Goal: Information Seeking & Learning: Learn about a topic

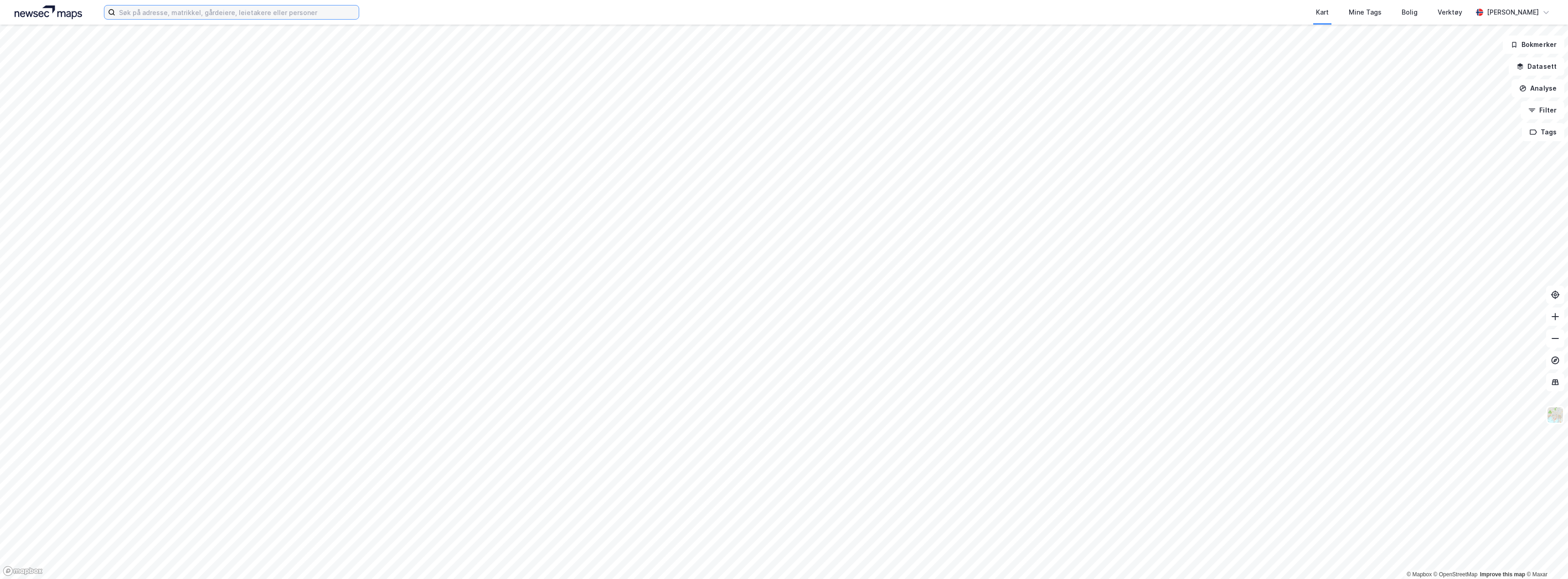
click at [134, 12] on input at bounding box center [236, 12] width 243 height 14
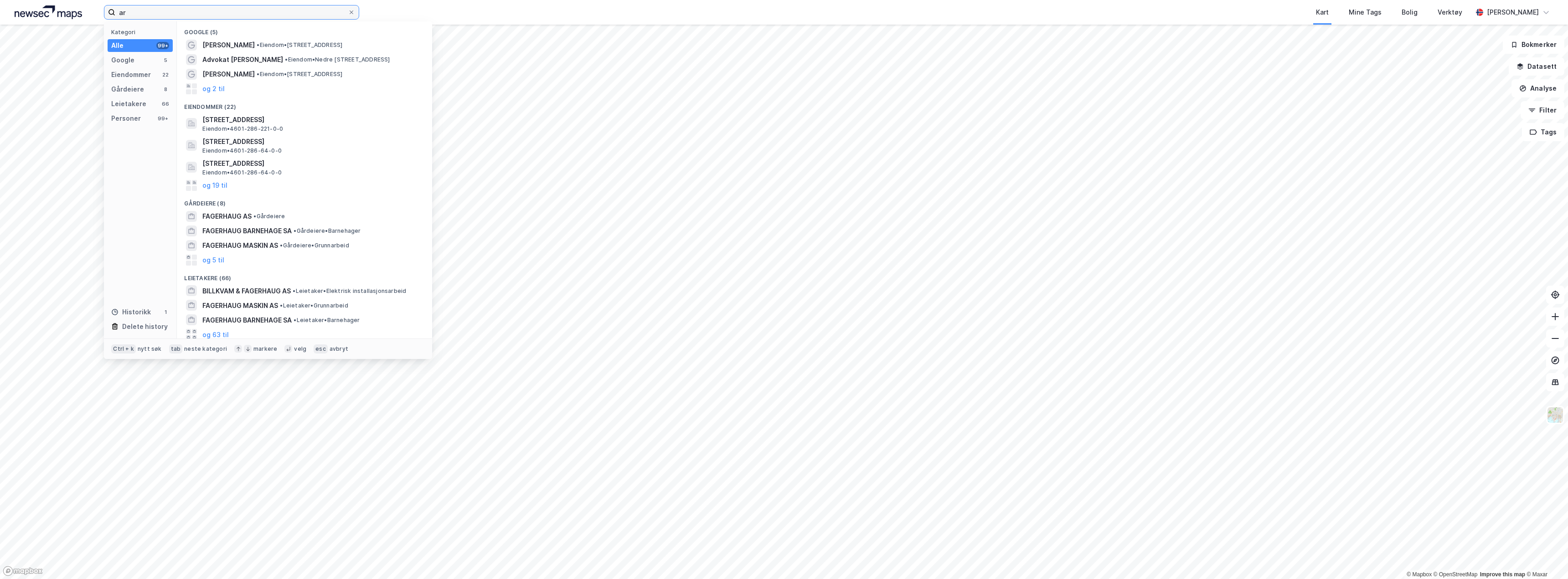
type input "a"
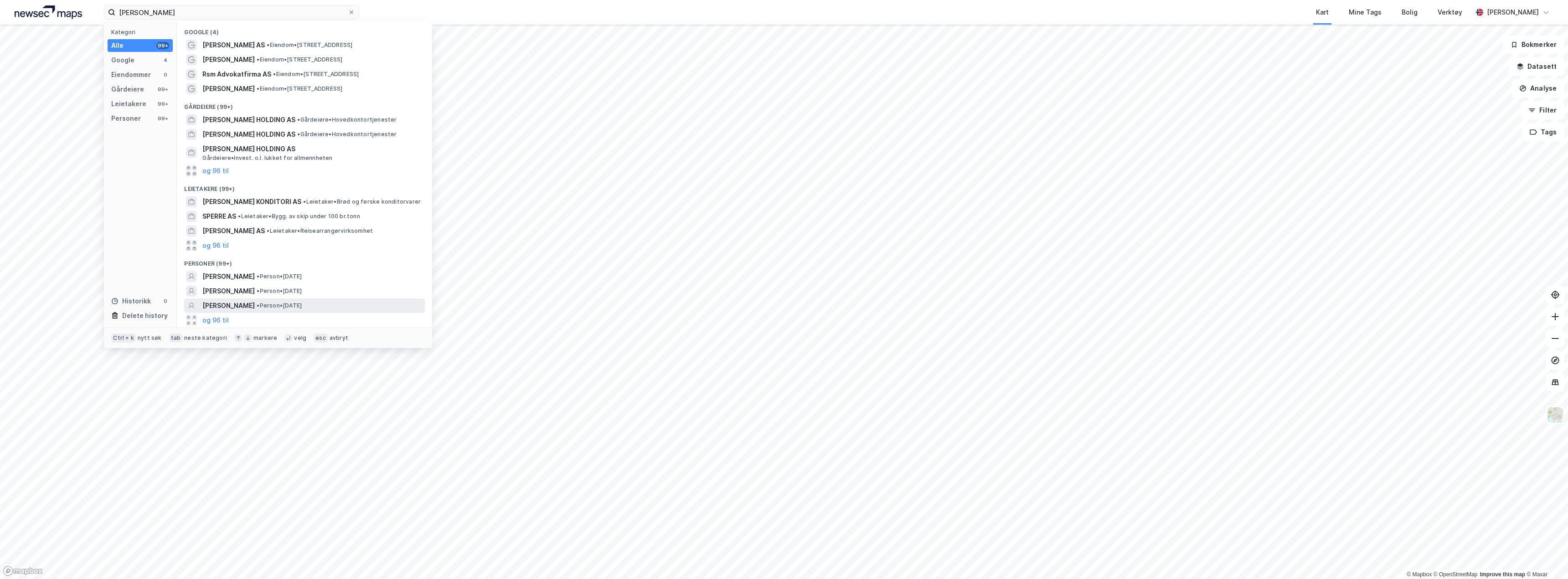
click at [255, 306] on span "[PERSON_NAME]" at bounding box center [229, 306] width 52 height 11
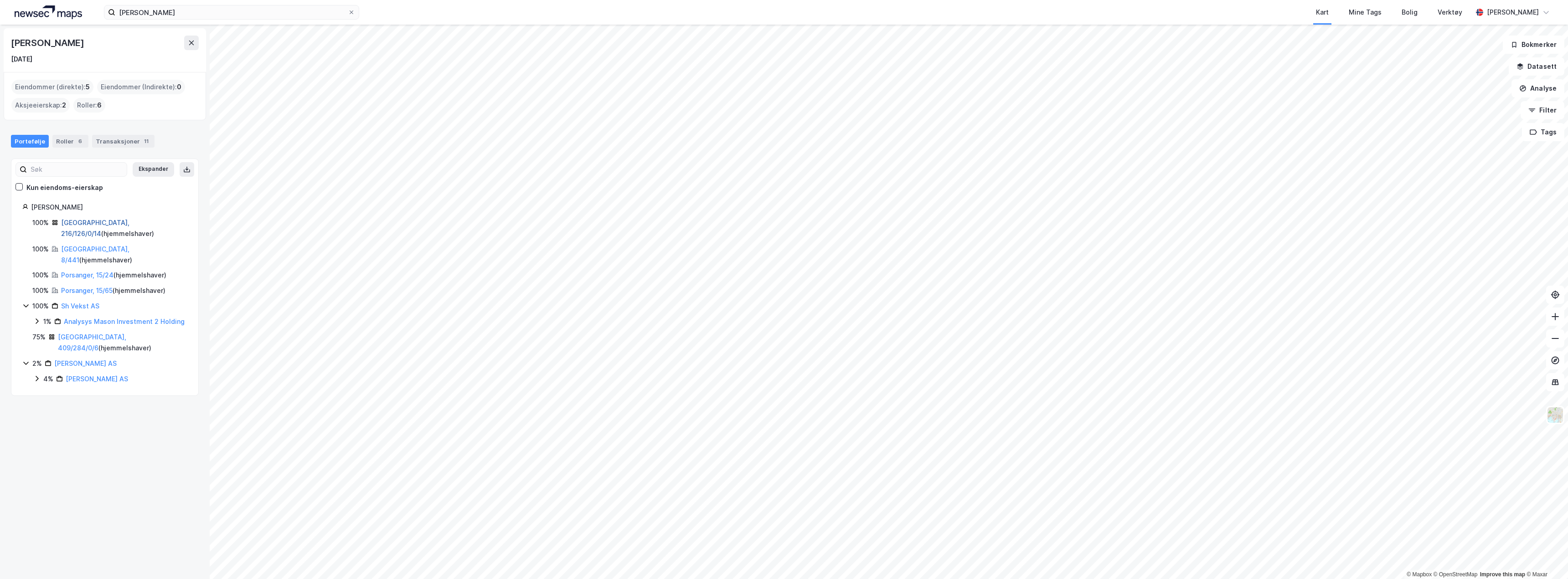
click at [100, 221] on link "Oslo, 216/126/0/14" at bounding box center [95, 228] width 69 height 19
click at [73, 271] on link "Porsanger, 15/24" at bounding box center [87, 275] width 52 height 8
click at [84, 286] on link "Porsanger, 15/65" at bounding box center [86, 290] width 52 height 8
click at [77, 271] on link "Porsanger, 15/24" at bounding box center [87, 275] width 52 height 8
click at [86, 245] on link "Bærum, 8/441" at bounding box center [95, 255] width 69 height 19
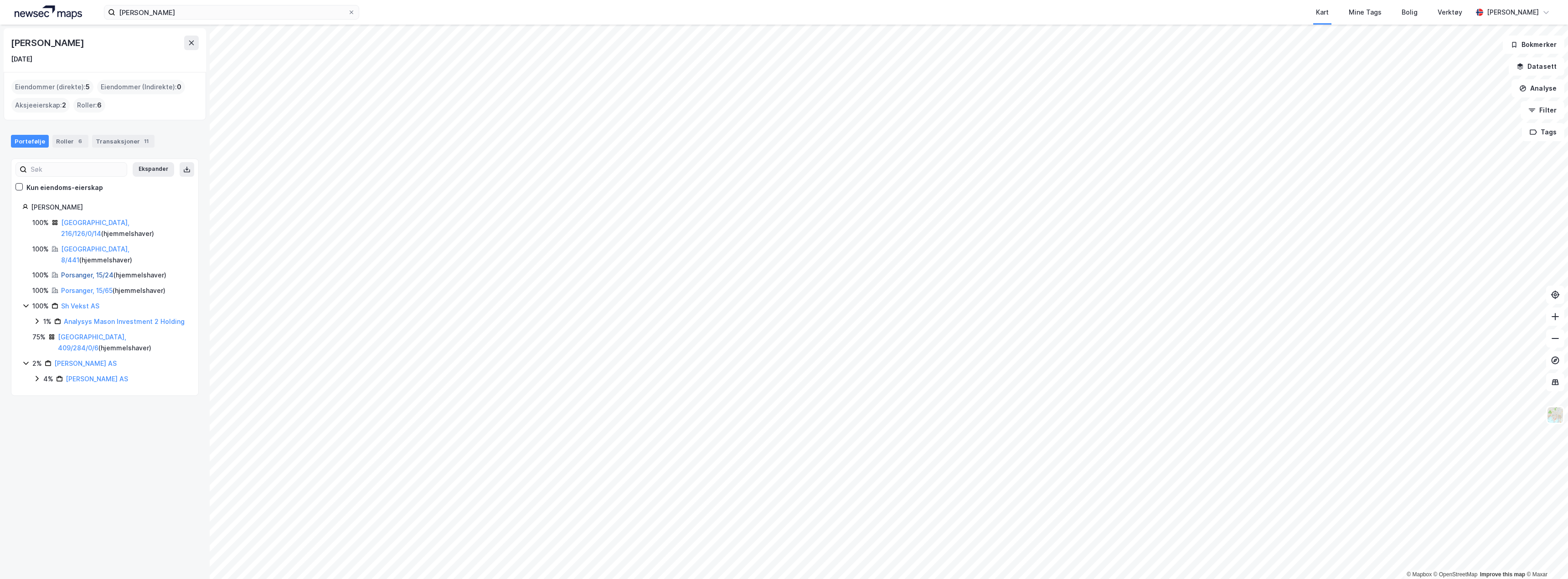
click at [81, 271] on link "Porsanger, 15/24" at bounding box center [87, 275] width 52 height 8
click at [82, 286] on link "Porsanger, 15/65" at bounding box center [86, 290] width 52 height 8
click at [83, 302] on link "Sh Vekst AS" at bounding box center [80, 306] width 39 height 8
click at [90, 334] on link "Trondheim, 409/284/0/6" at bounding box center [92, 343] width 69 height 19
click at [82, 223] on link "Oslo, 216/126/0/14" at bounding box center [95, 228] width 69 height 19
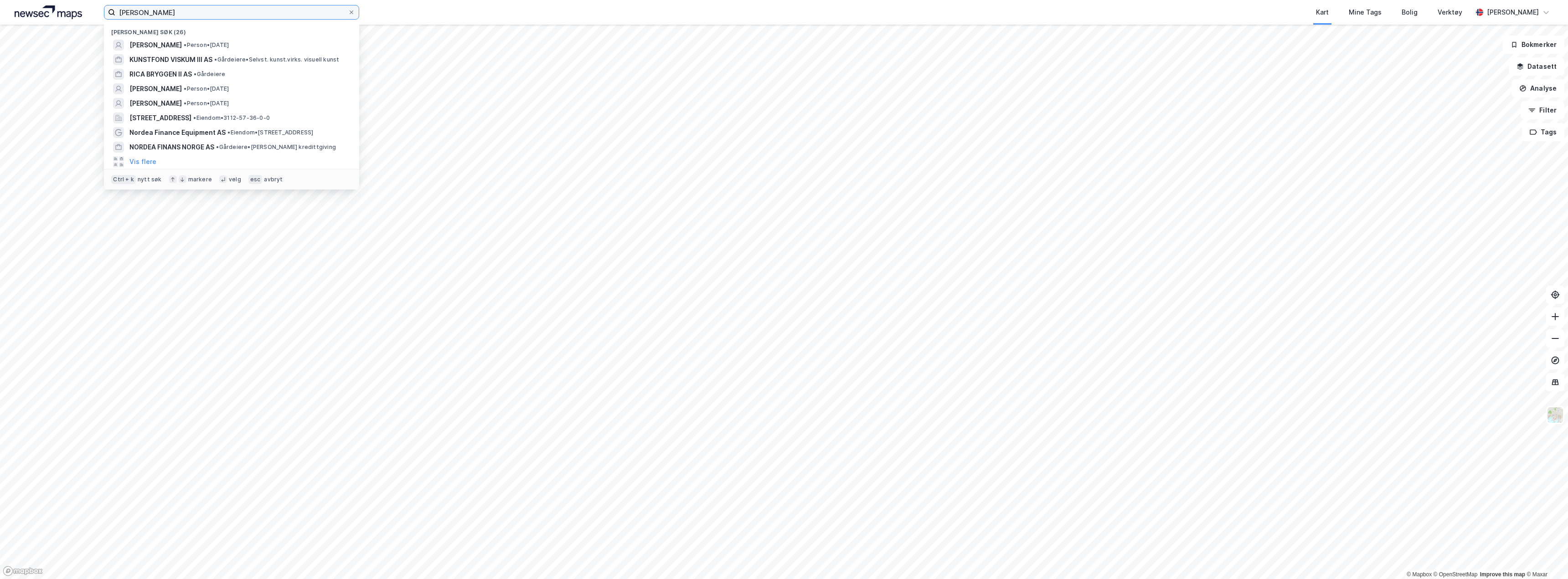
drag, startPoint x: 141, startPoint y: 14, endPoint x: 113, endPoint y: 13, distance: 28.0
click at [113, 13] on label "sverre hveding" at bounding box center [232, 12] width 256 height 15
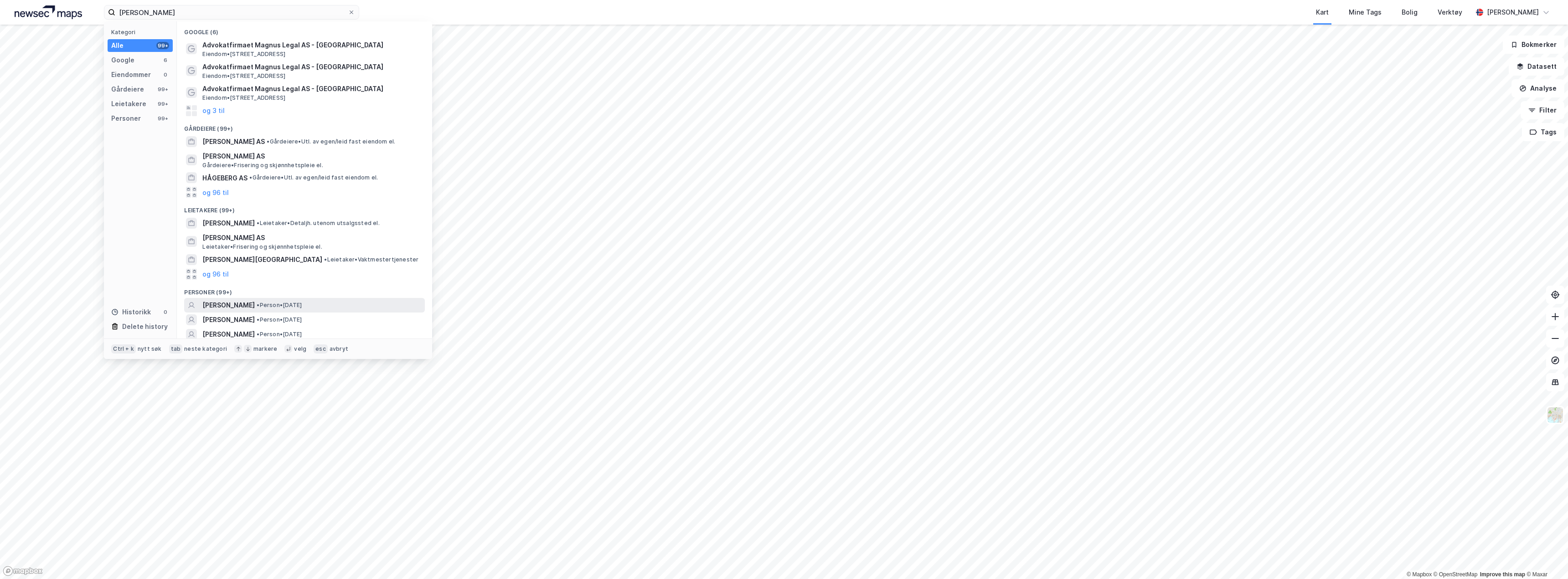
click at [255, 304] on span "[PERSON_NAME]" at bounding box center [229, 305] width 52 height 11
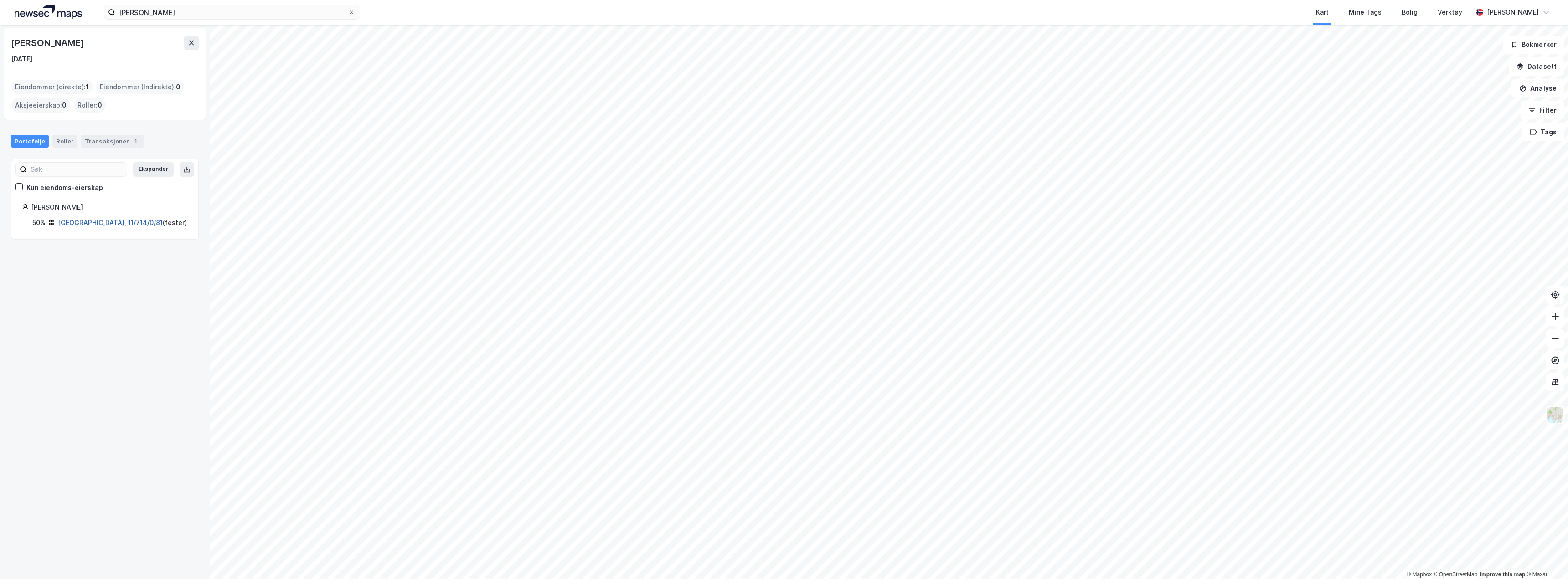
click at [72, 222] on link "Bærum, 11/714/0/81" at bounding box center [110, 222] width 105 height 8
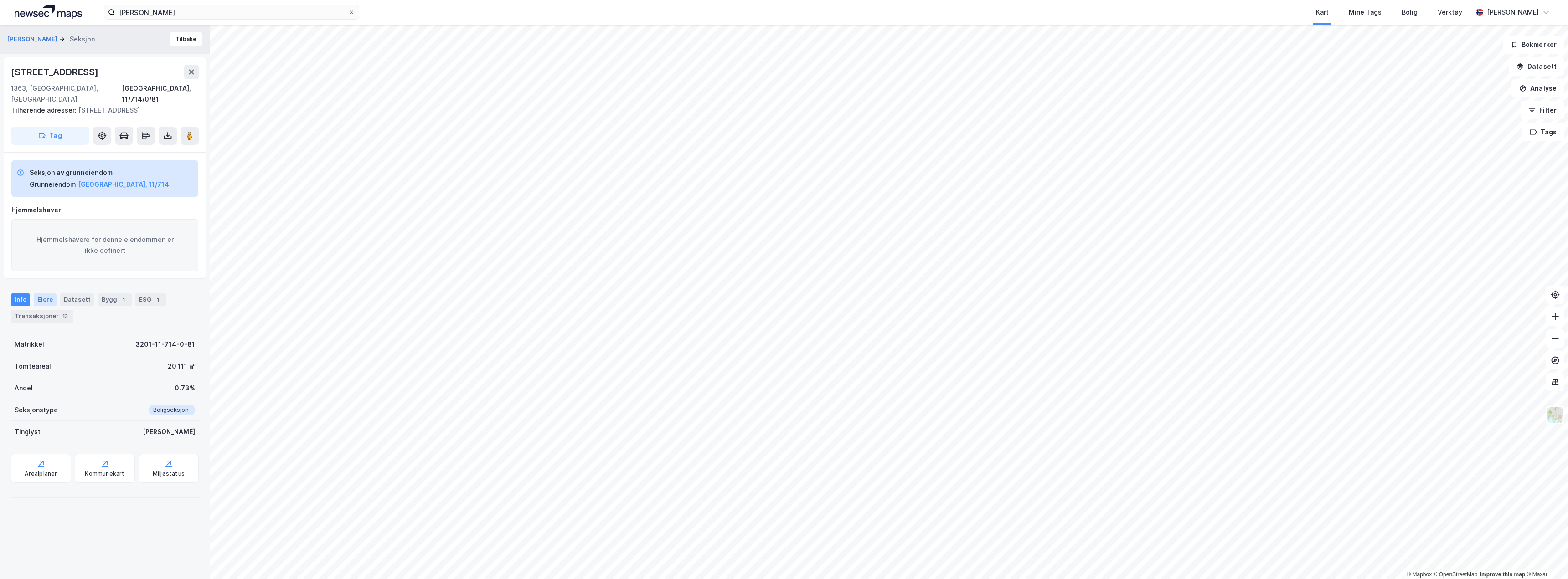
click at [39, 293] on div "Eiere" at bounding box center [46, 300] width 23 height 13
click at [84, 389] on link "Jenssen Isabelle Pignatel" at bounding box center [127, 393] width 106 height 8
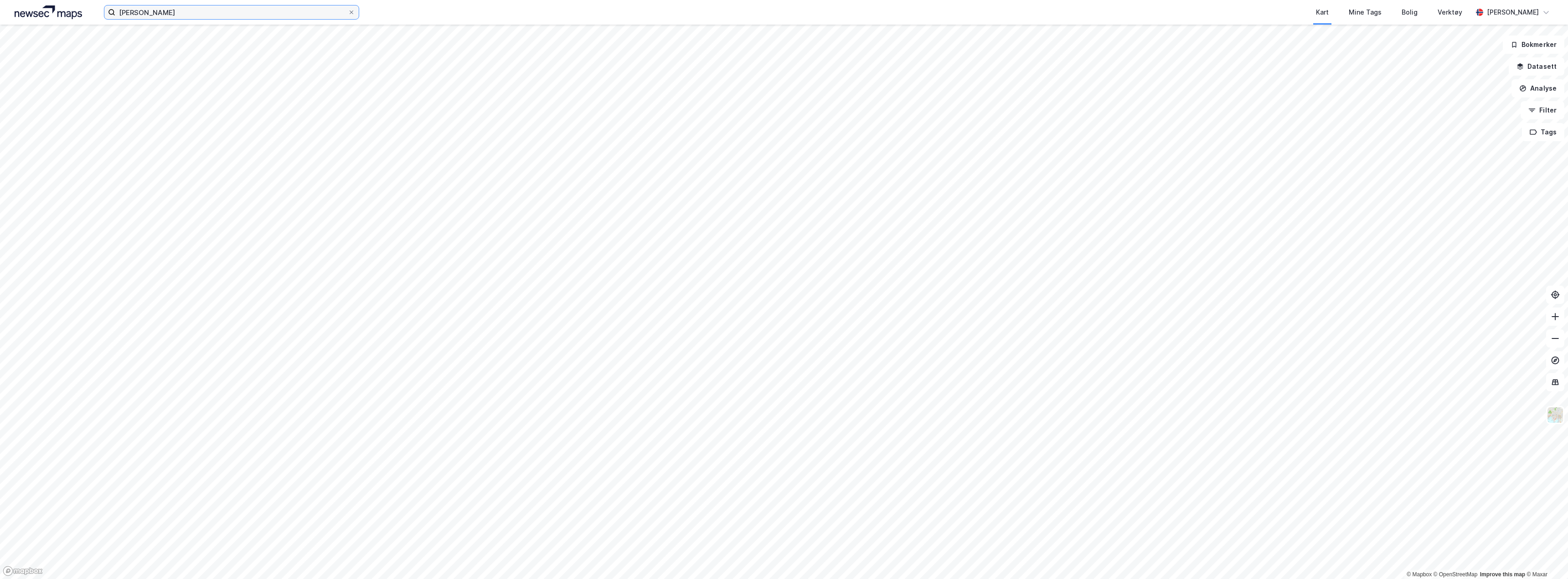
click at [205, 15] on input "magnus trulsen vågberg" at bounding box center [231, 12] width 232 height 14
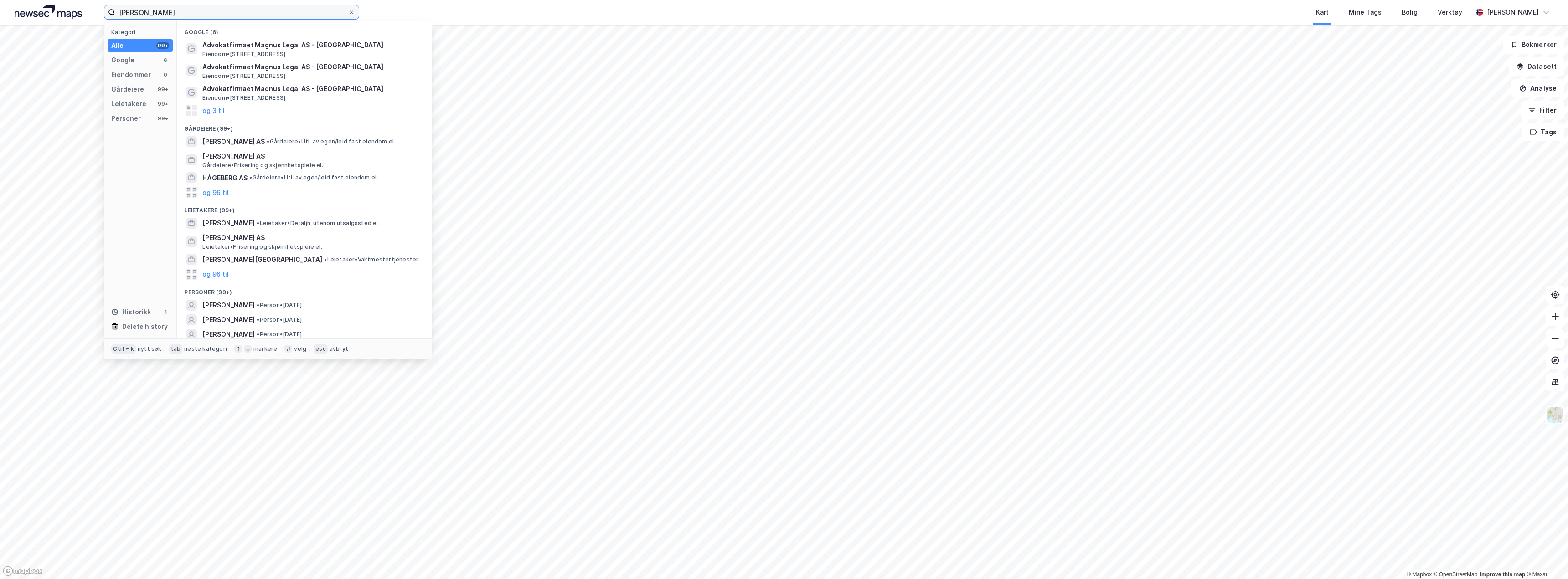
drag, startPoint x: 208, startPoint y: 12, endPoint x: 94, endPoint y: 19, distance: 114.2
click at [94, 19] on div "magnus trulsen vågberg Kategori Alle 99+ Google 6 Eiendommer 0 Gårdeiere 99+ Le…" at bounding box center [784, 12] width 1568 height 25
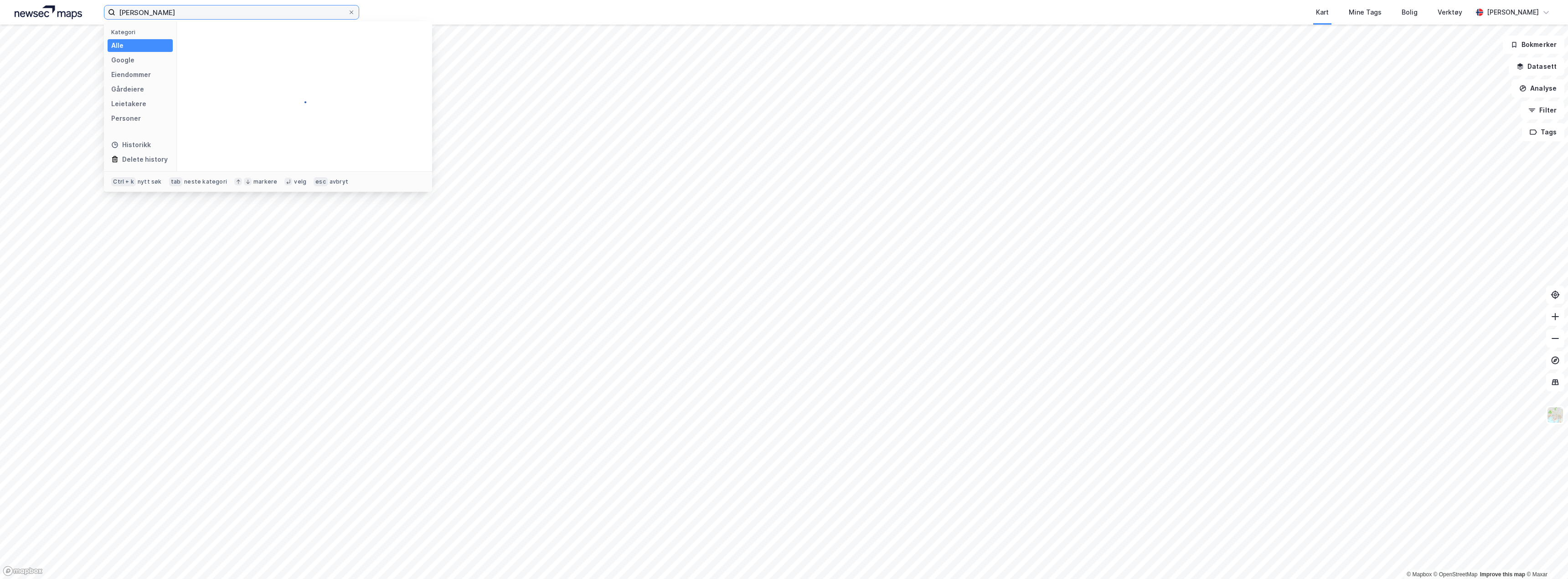
type input "arne sverre hveding"
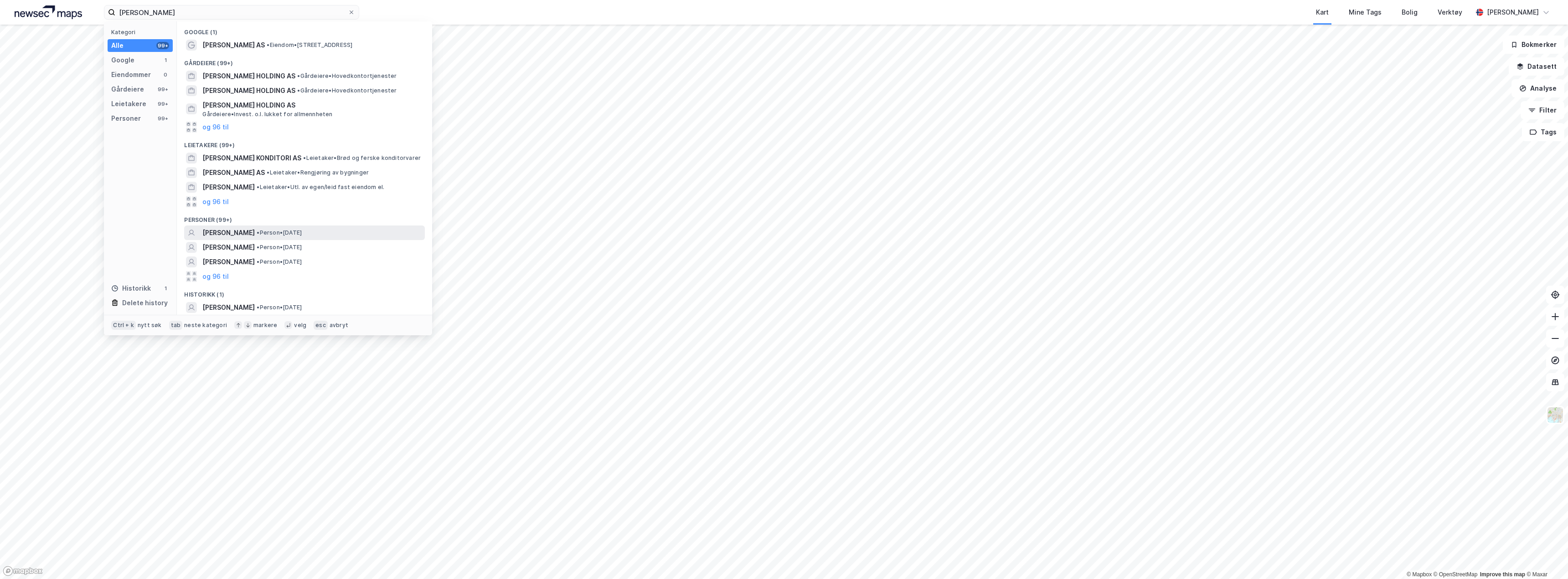
click at [239, 235] on span "[PERSON_NAME]" at bounding box center [229, 233] width 52 height 11
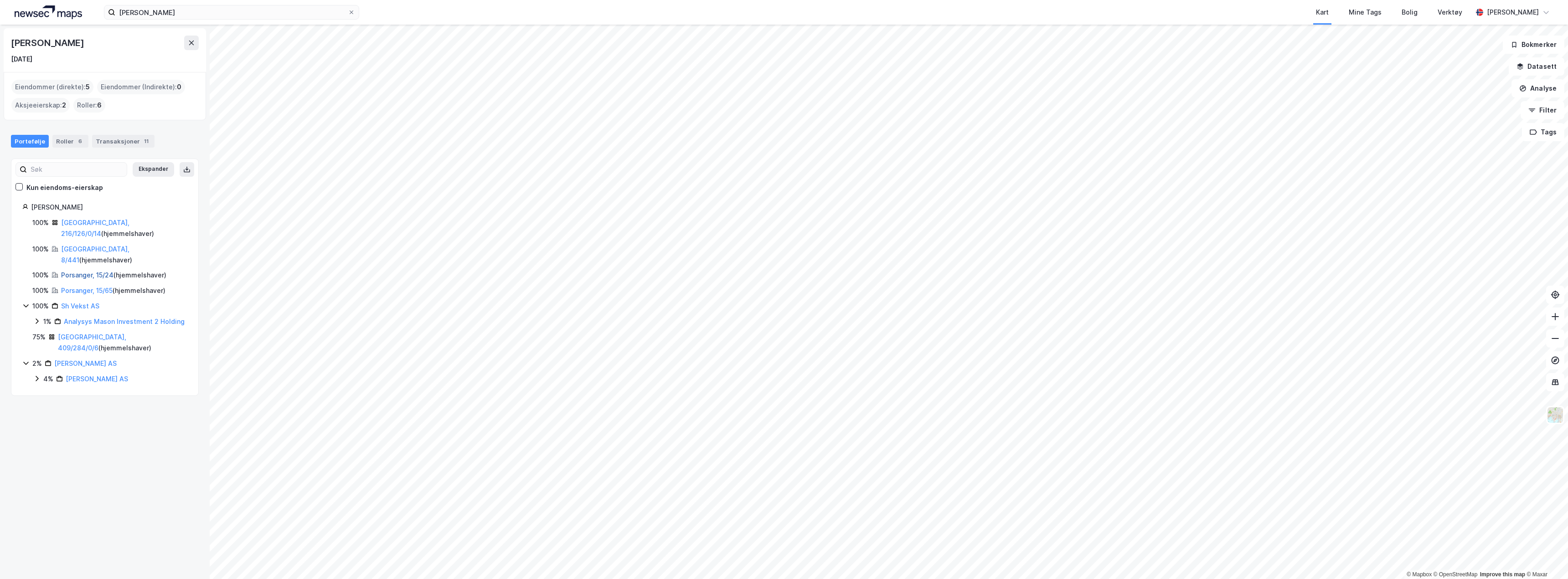
click at [80, 271] on link "Porsanger, 15/24" at bounding box center [87, 275] width 52 height 8
click at [84, 286] on link "Porsanger, 15/65" at bounding box center [86, 290] width 52 height 8
click at [84, 302] on link "Sh Vekst AS" at bounding box center [80, 306] width 39 height 8
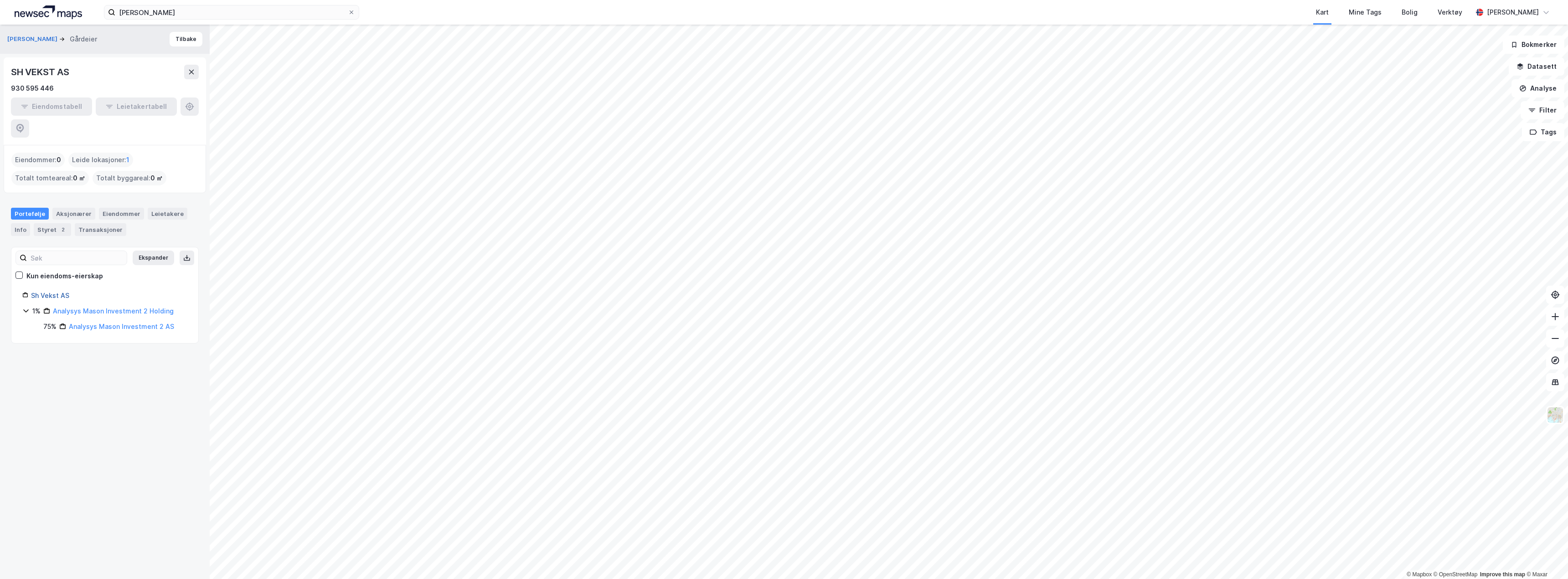
click at [45, 292] on link "Sh Vekst AS" at bounding box center [50, 296] width 39 height 8
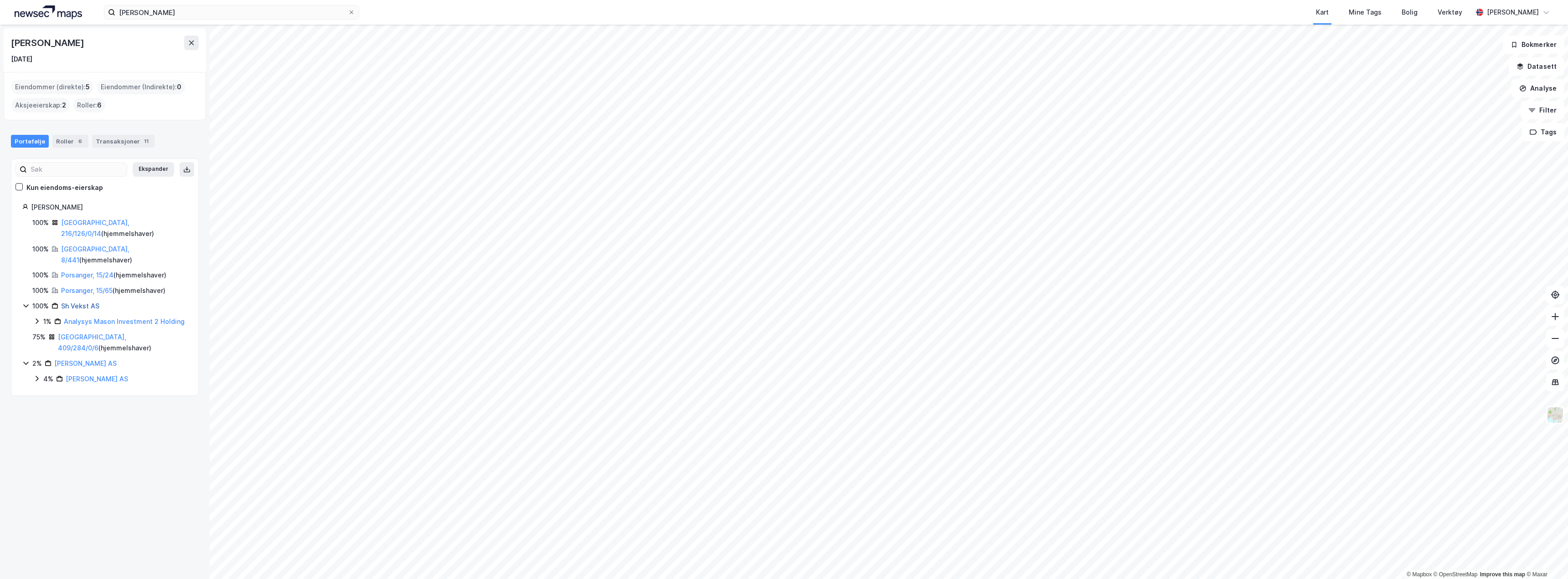
click at [79, 302] on link "Sh Vekst AS" at bounding box center [80, 306] width 39 height 8
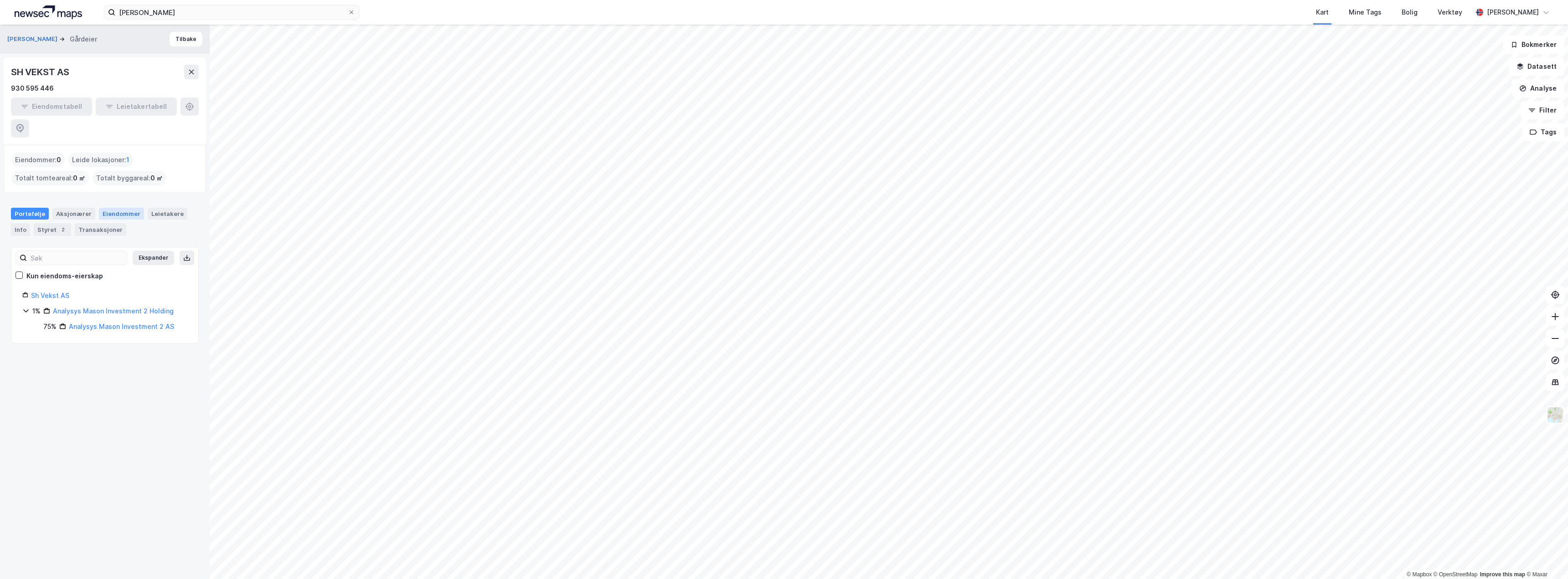
click at [117, 208] on div "Eiendommer" at bounding box center [121, 213] width 45 height 12
click at [67, 208] on div "Aksjonærer" at bounding box center [73, 213] width 42 height 12
click at [99, 223] on div "Transaksjoner" at bounding box center [100, 229] width 52 height 13
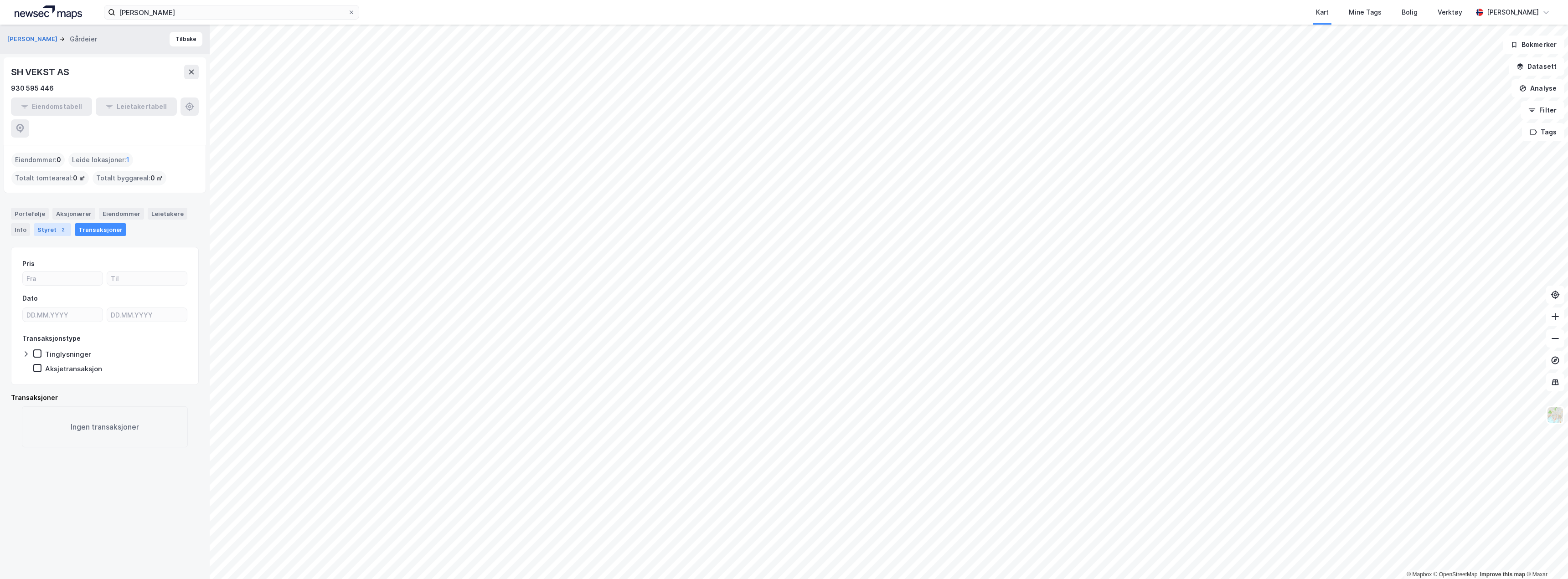
click at [49, 223] on div "Styret 2" at bounding box center [52, 229] width 37 height 13
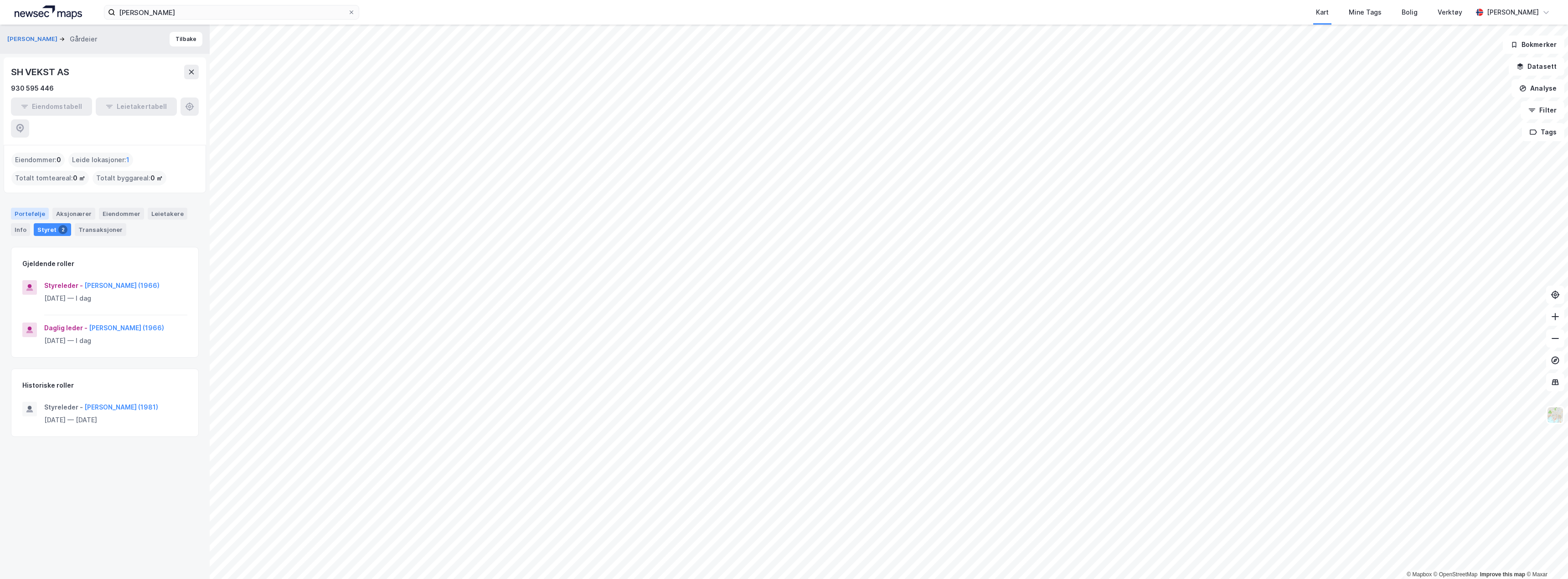
click at [29, 208] on div "Portefølje" at bounding box center [29, 213] width 38 height 12
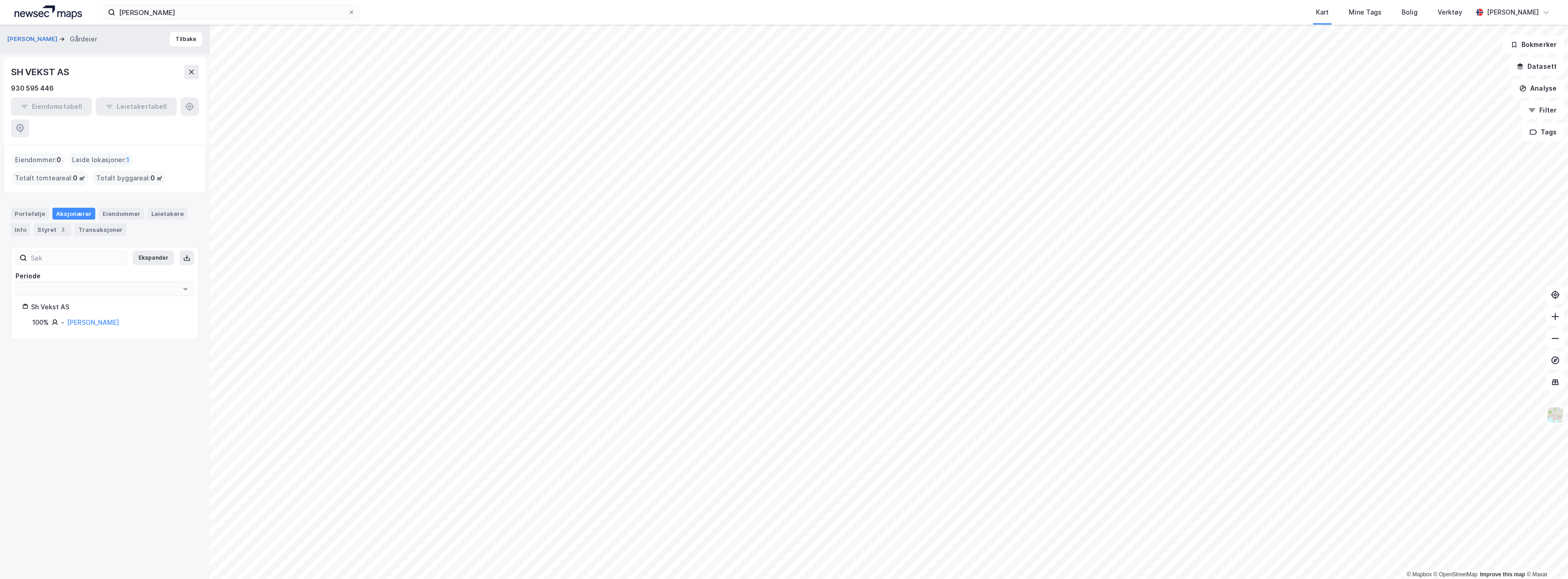
type input "Siste"
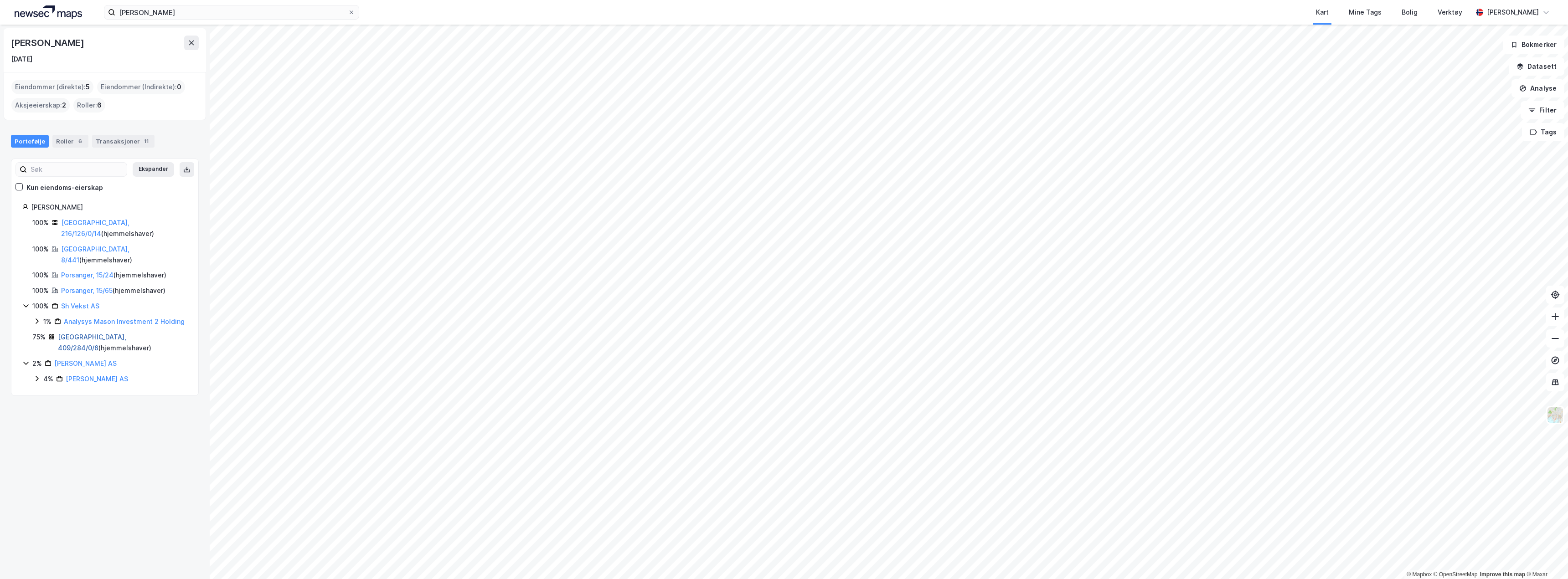
click at [83, 334] on link "Trondheim, 409/284/0/6" at bounding box center [92, 343] width 69 height 19
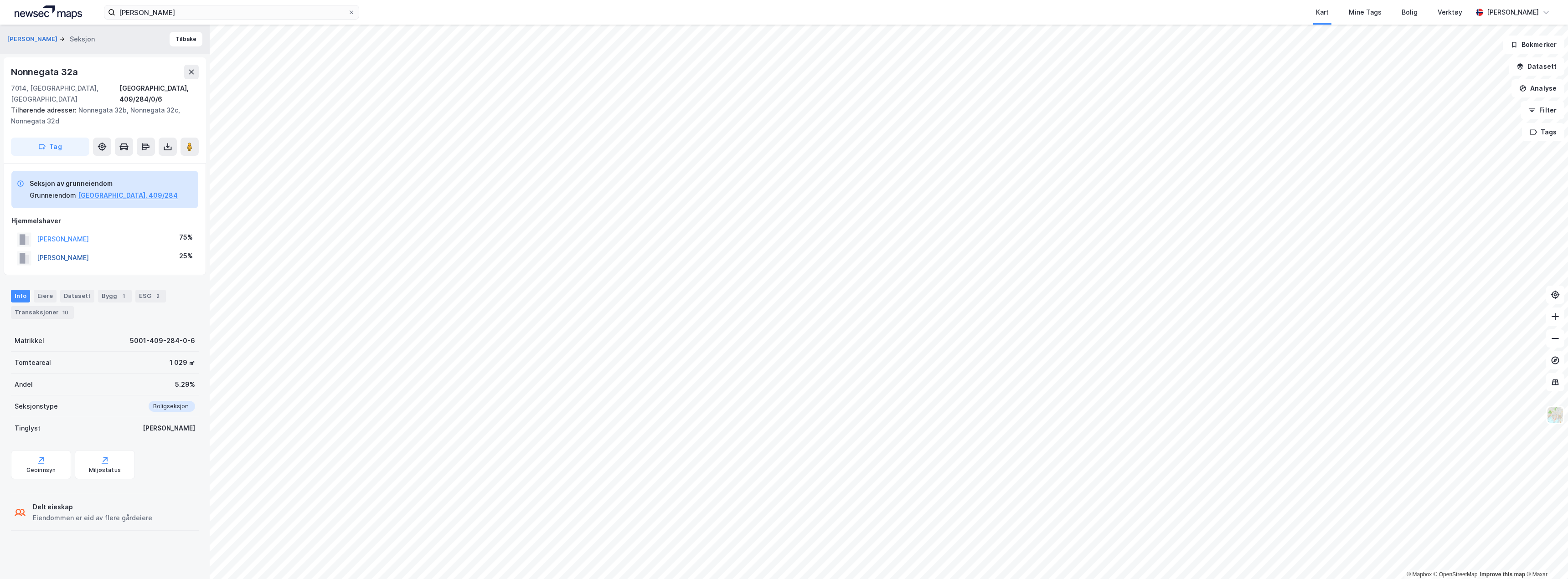
click at [0, 0] on button "STIGRE HENRIETTE CHRISTIN" at bounding box center [0, 0] width 0 height 0
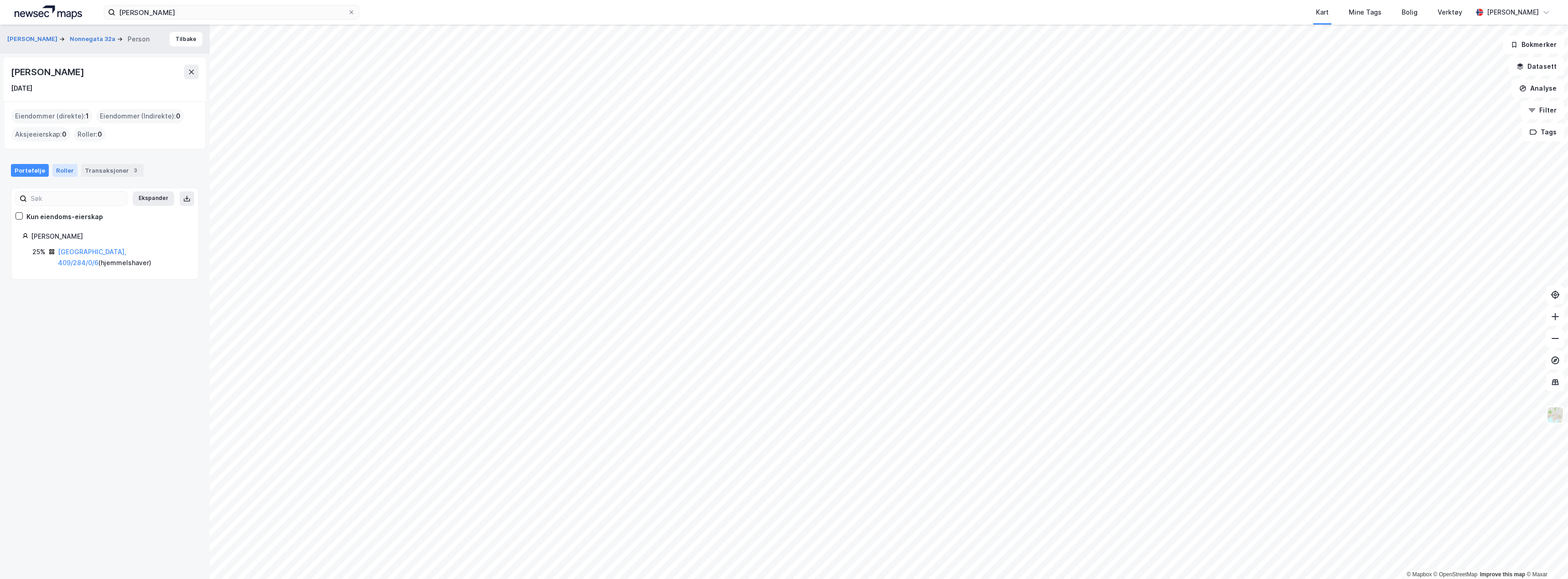
click at [61, 169] on div "Roller" at bounding box center [65, 171] width 25 height 13
click at [99, 168] on div "Transaksjoner 3" at bounding box center [112, 171] width 63 height 13
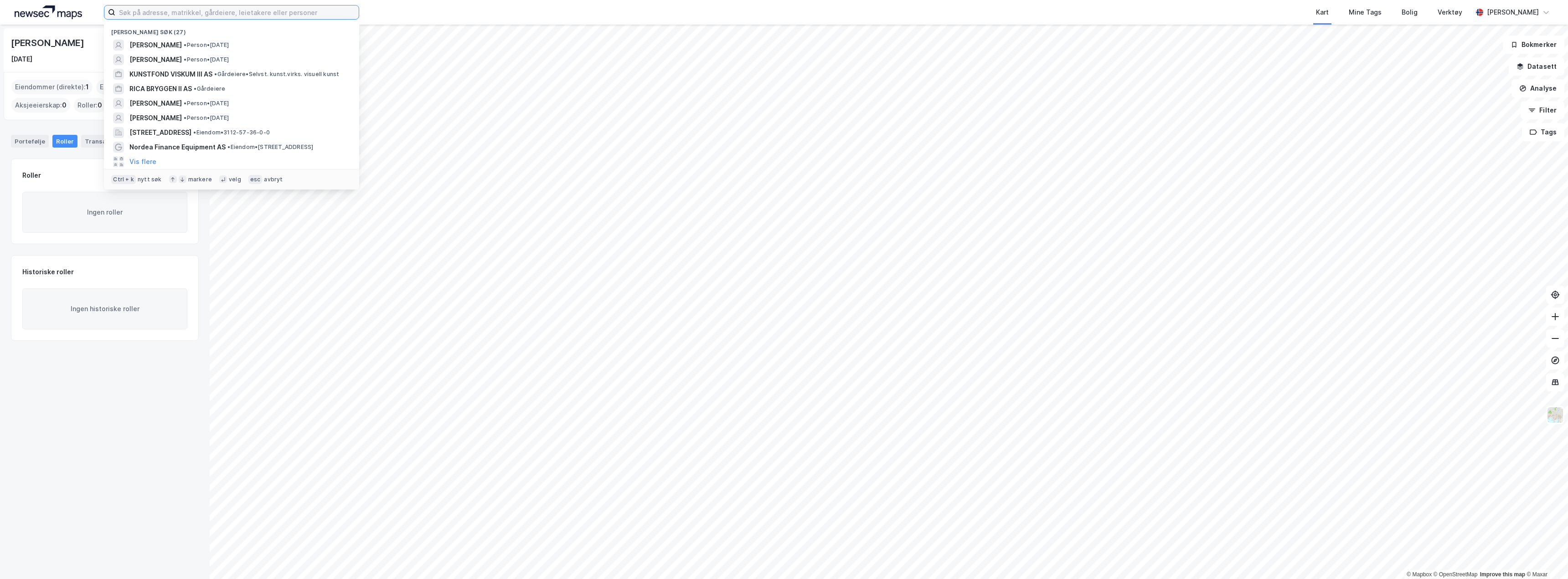
click at [186, 15] on input at bounding box center [236, 12] width 243 height 14
click at [182, 40] on span "[PERSON_NAME]" at bounding box center [156, 45] width 52 height 11
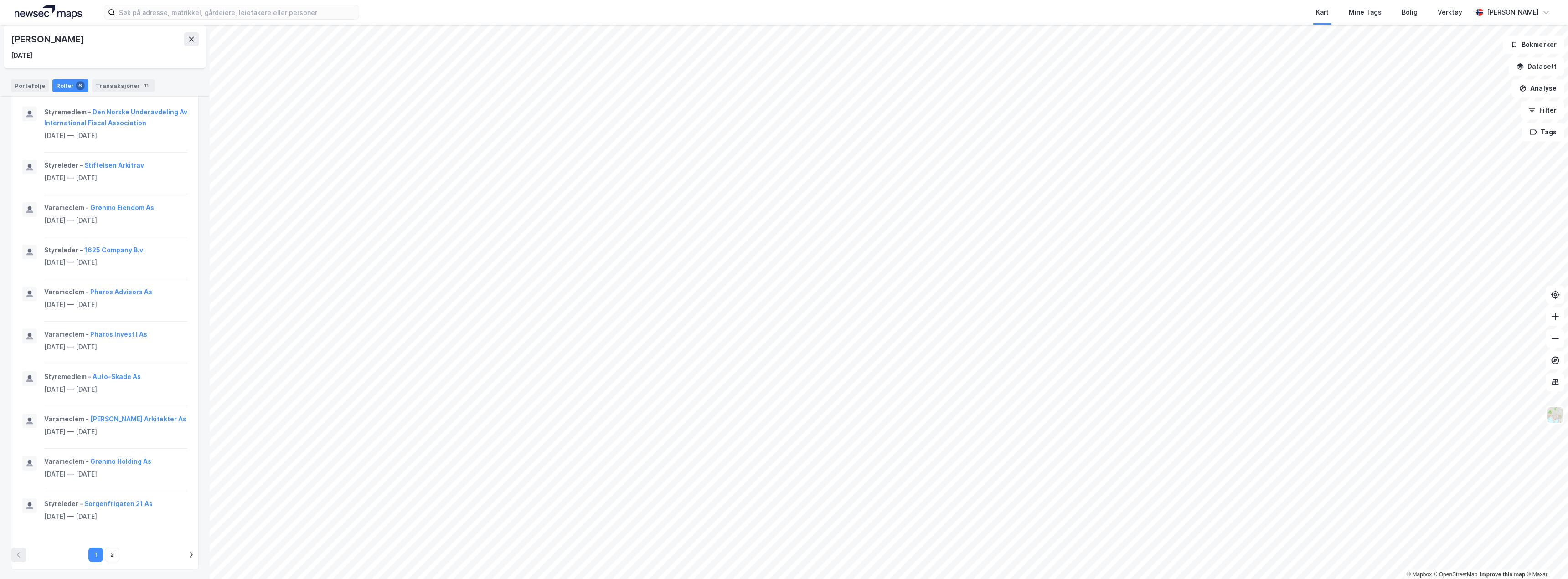
scroll to position [378, 0]
click at [108, 552] on button "2" at bounding box center [112, 553] width 15 height 15
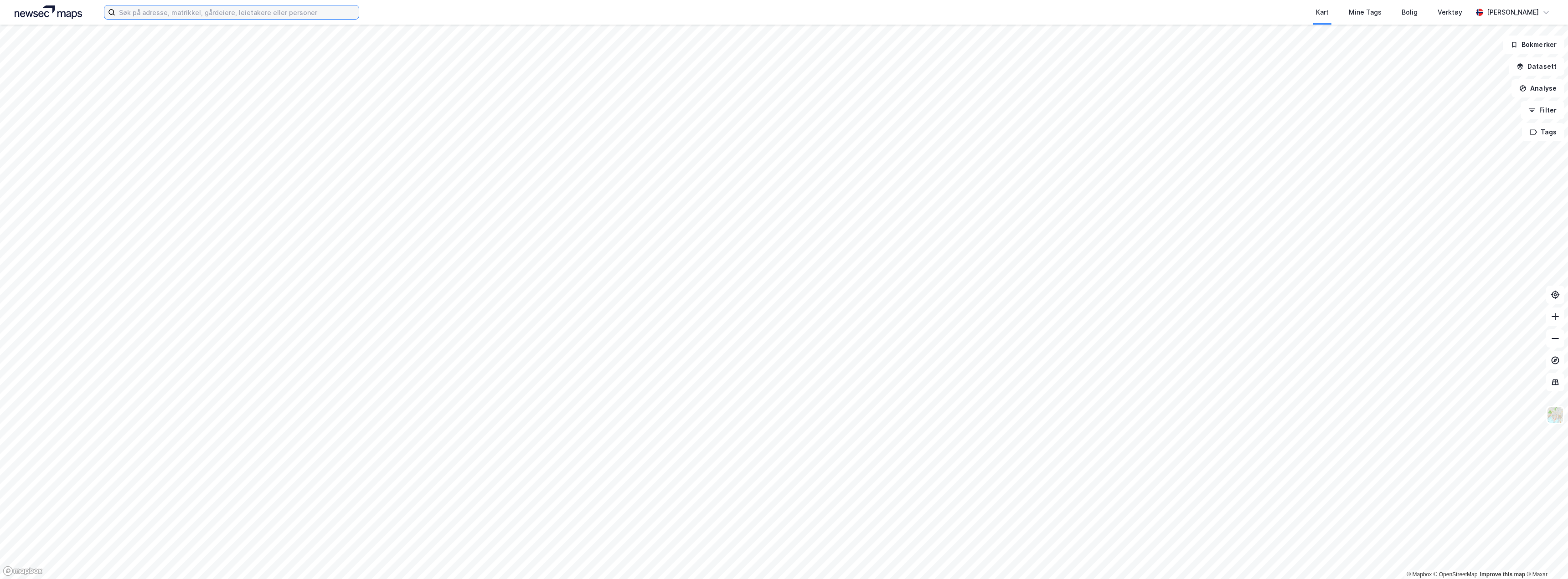
click at [171, 14] on input at bounding box center [236, 12] width 243 height 14
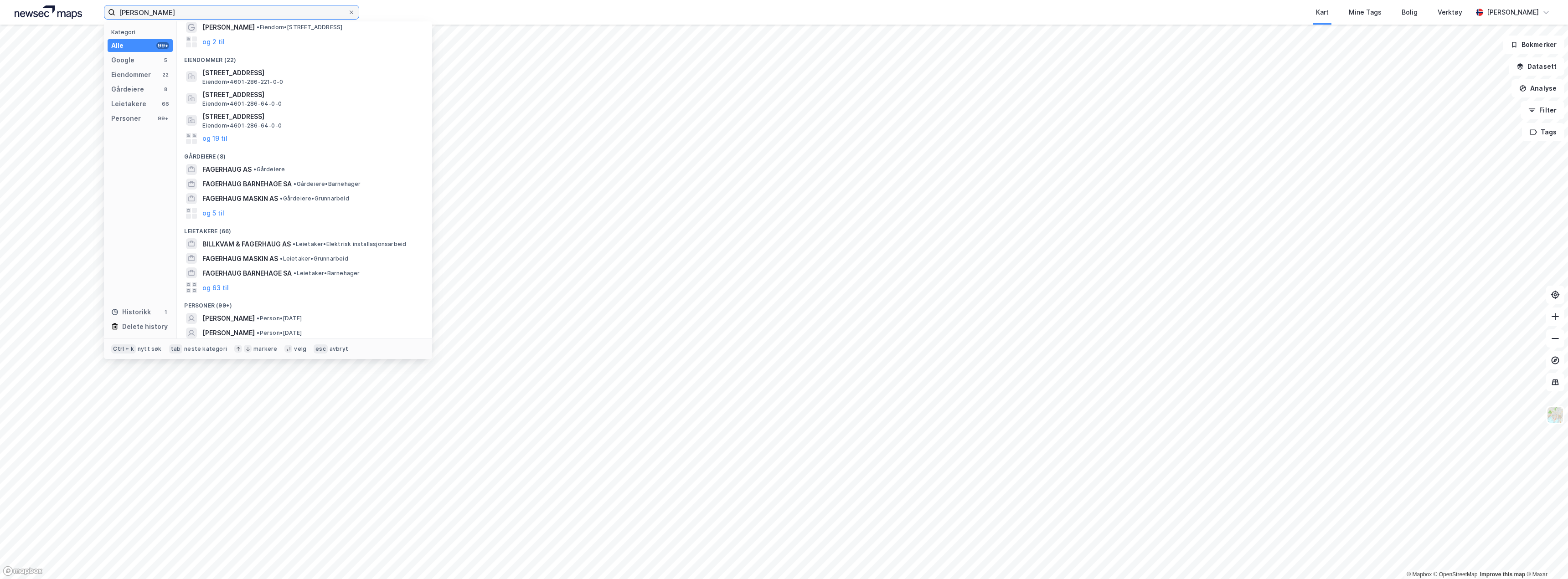
scroll to position [109, 0]
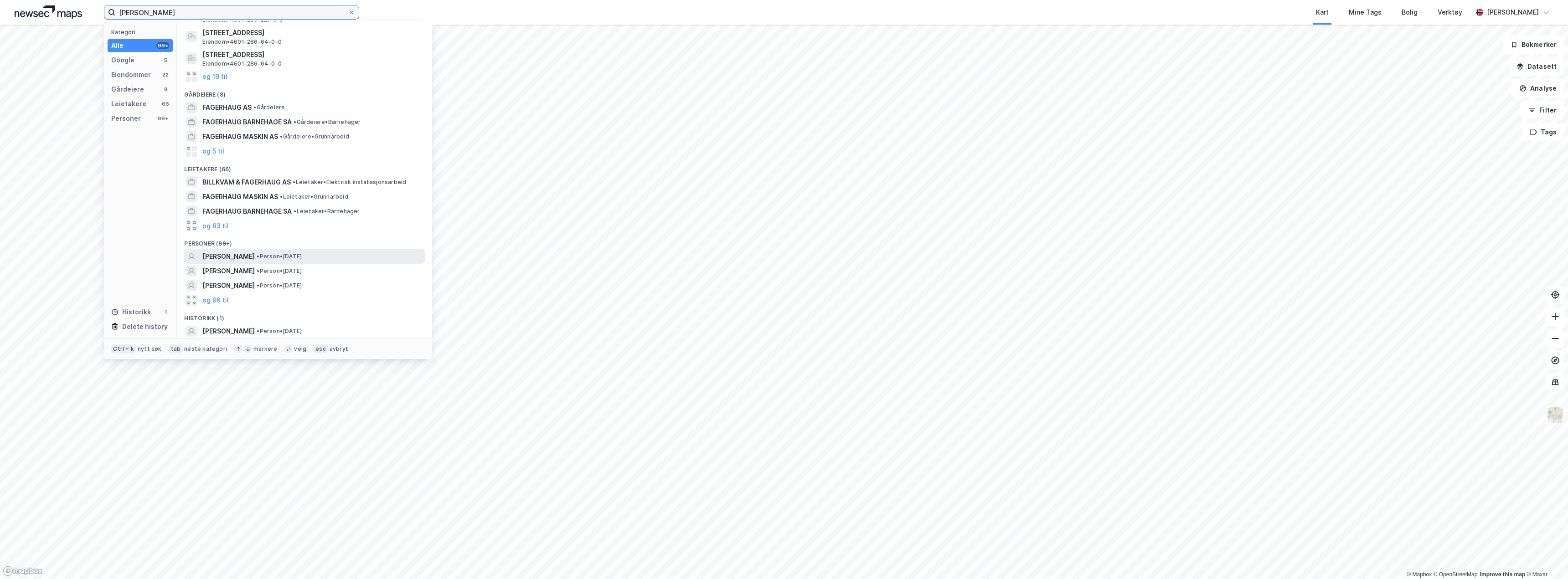
type input "[PERSON_NAME]"
click at [239, 256] on span "[PERSON_NAME]" at bounding box center [229, 256] width 52 height 11
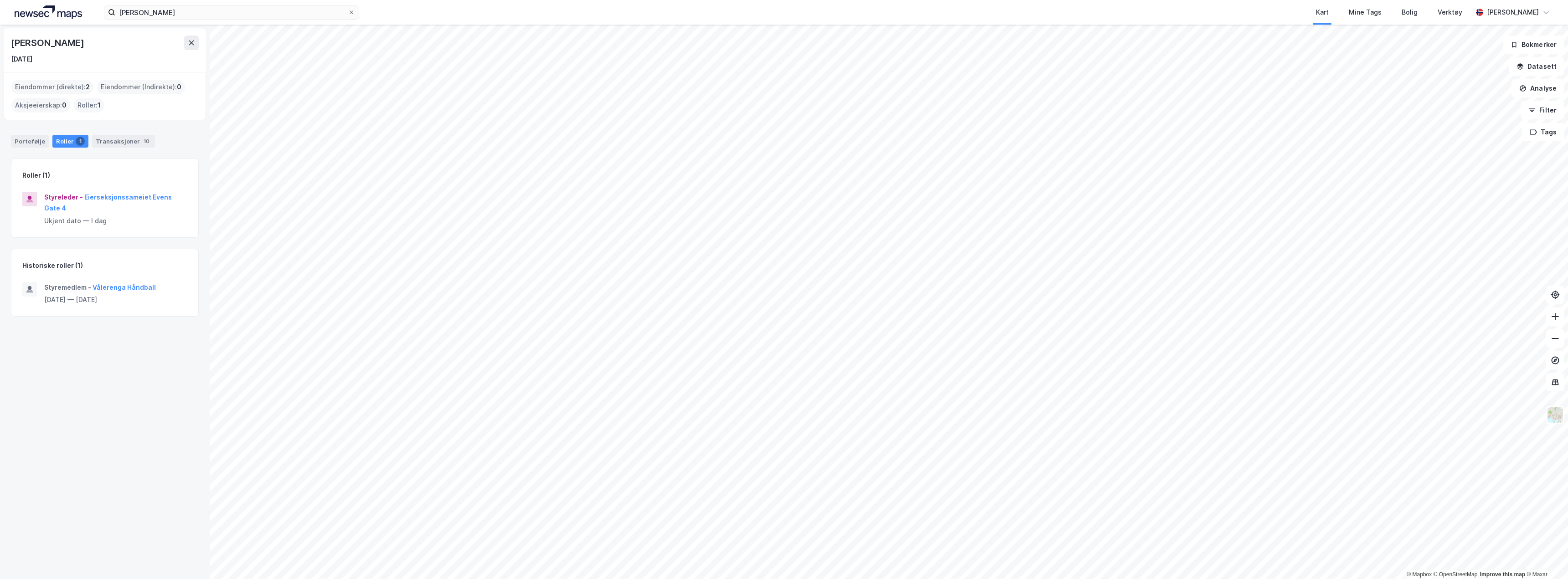
click at [66, 141] on div "Roller 1" at bounding box center [70, 141] width 36 height 13
click at [106, 141] on div "Transaksjoner 10" at bounding box center [123, 141] width 63 height 13
